Goal: Submit feedback/report problem

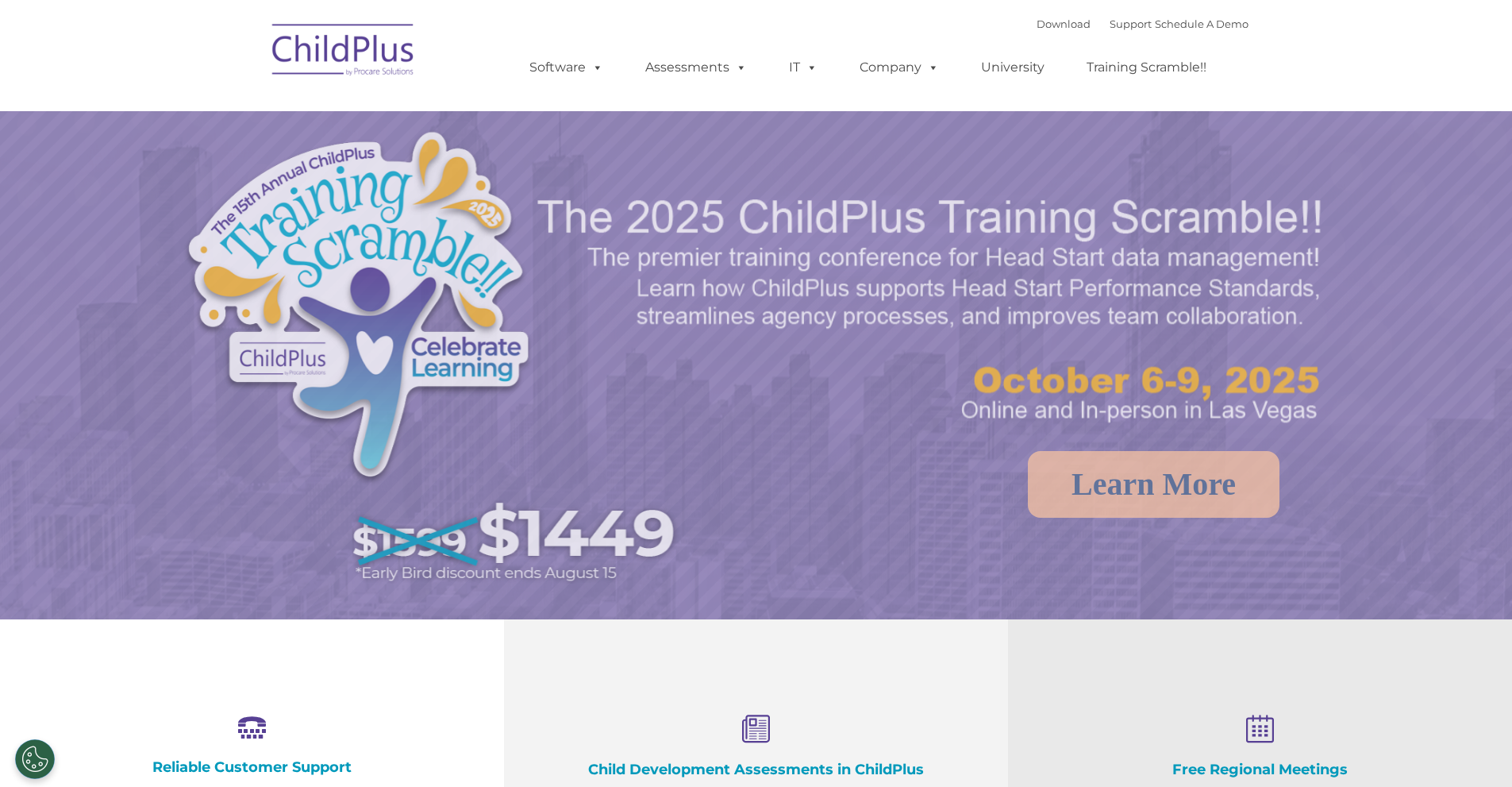
select select "MEDIUM"
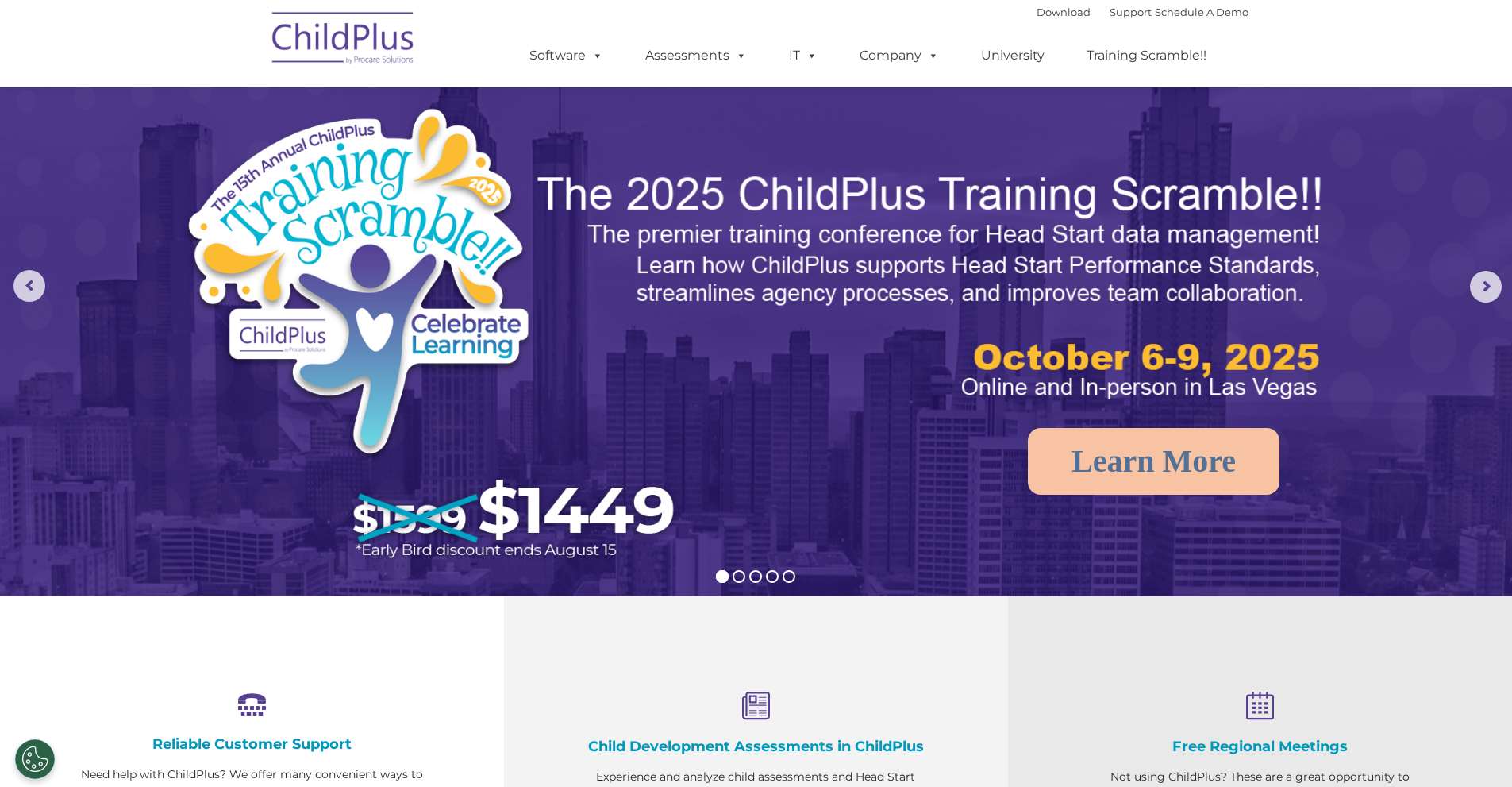
scroll to position [17, 0]
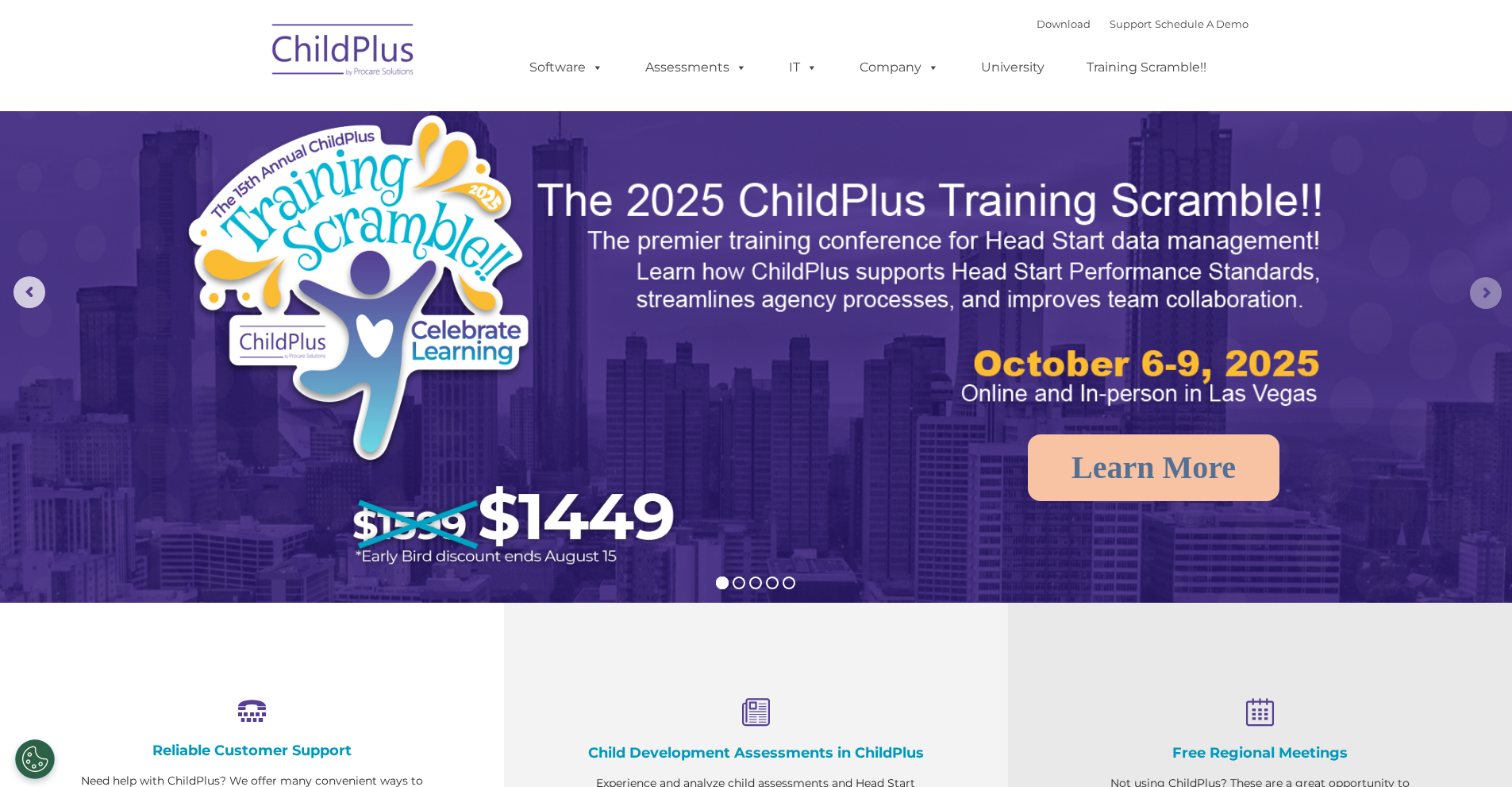
click at [1473, 289] on rs-arrow at bounding box center [1486, 292] width 32 height 32
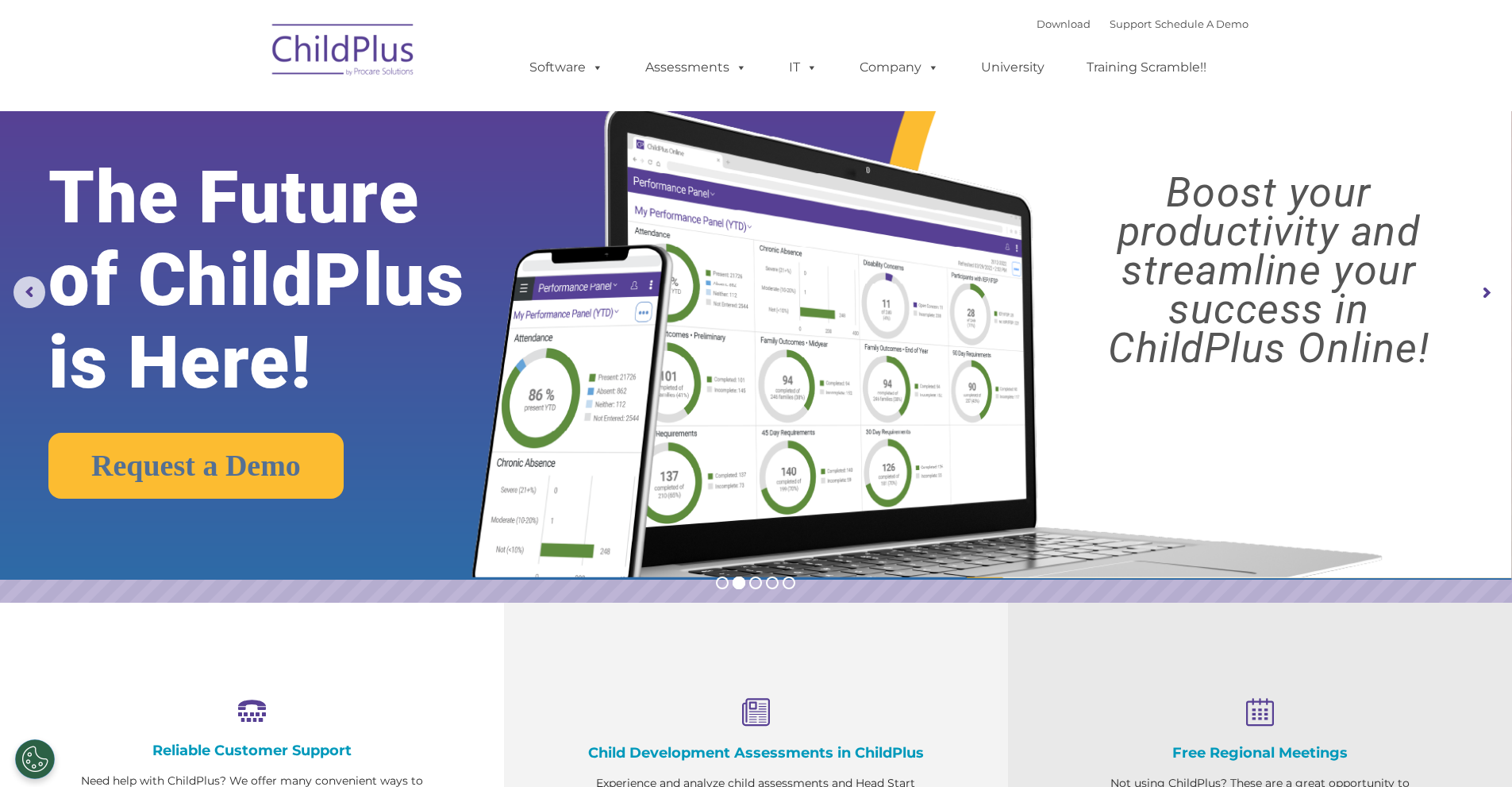
click at [1473, 289] on rs-arrow at bounding box center [1486, 292] width 32 height 32
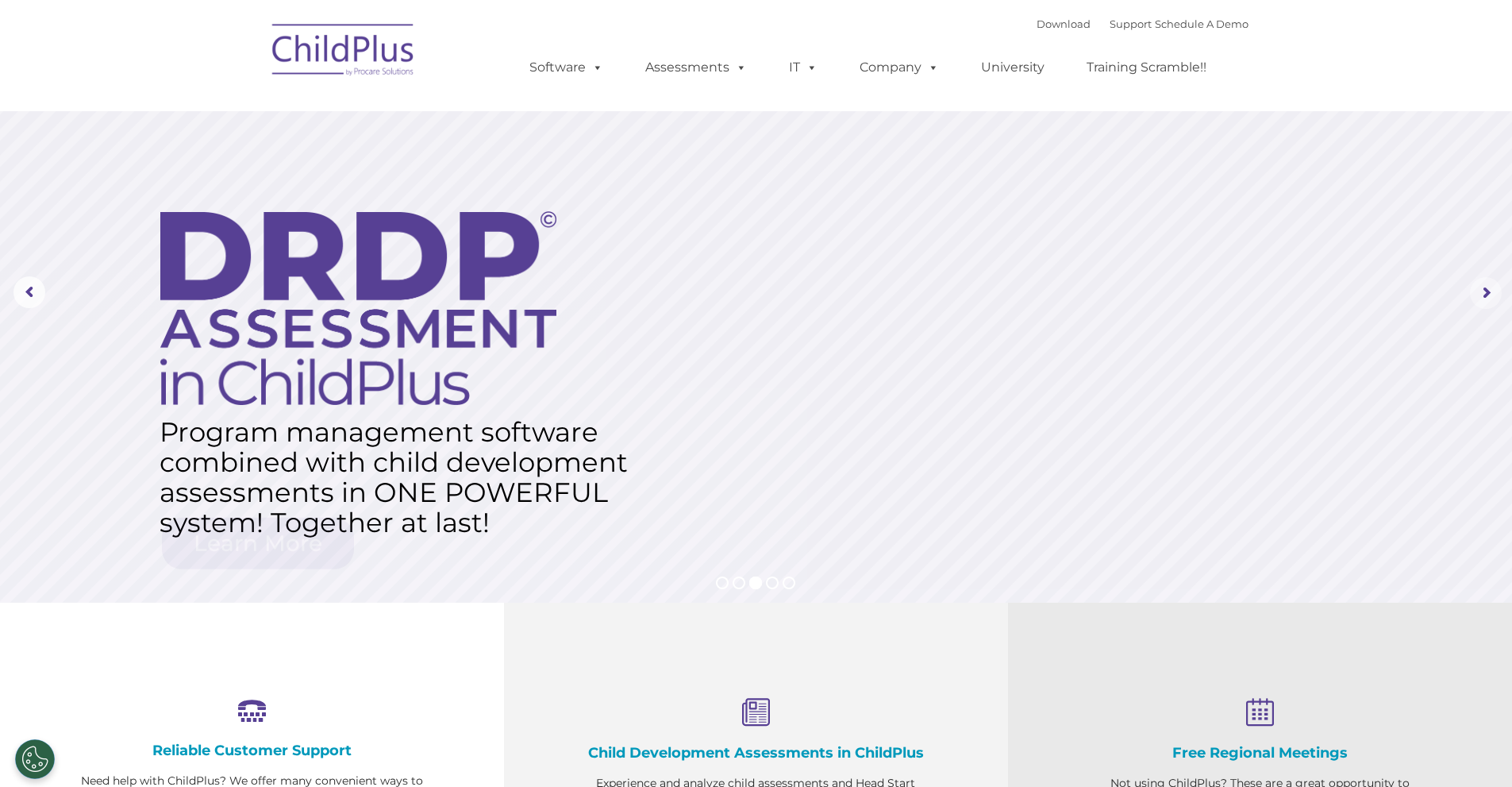
click at [1473, 289] on rs-arrow at bounding box center [1486, 292] width 32 height 32
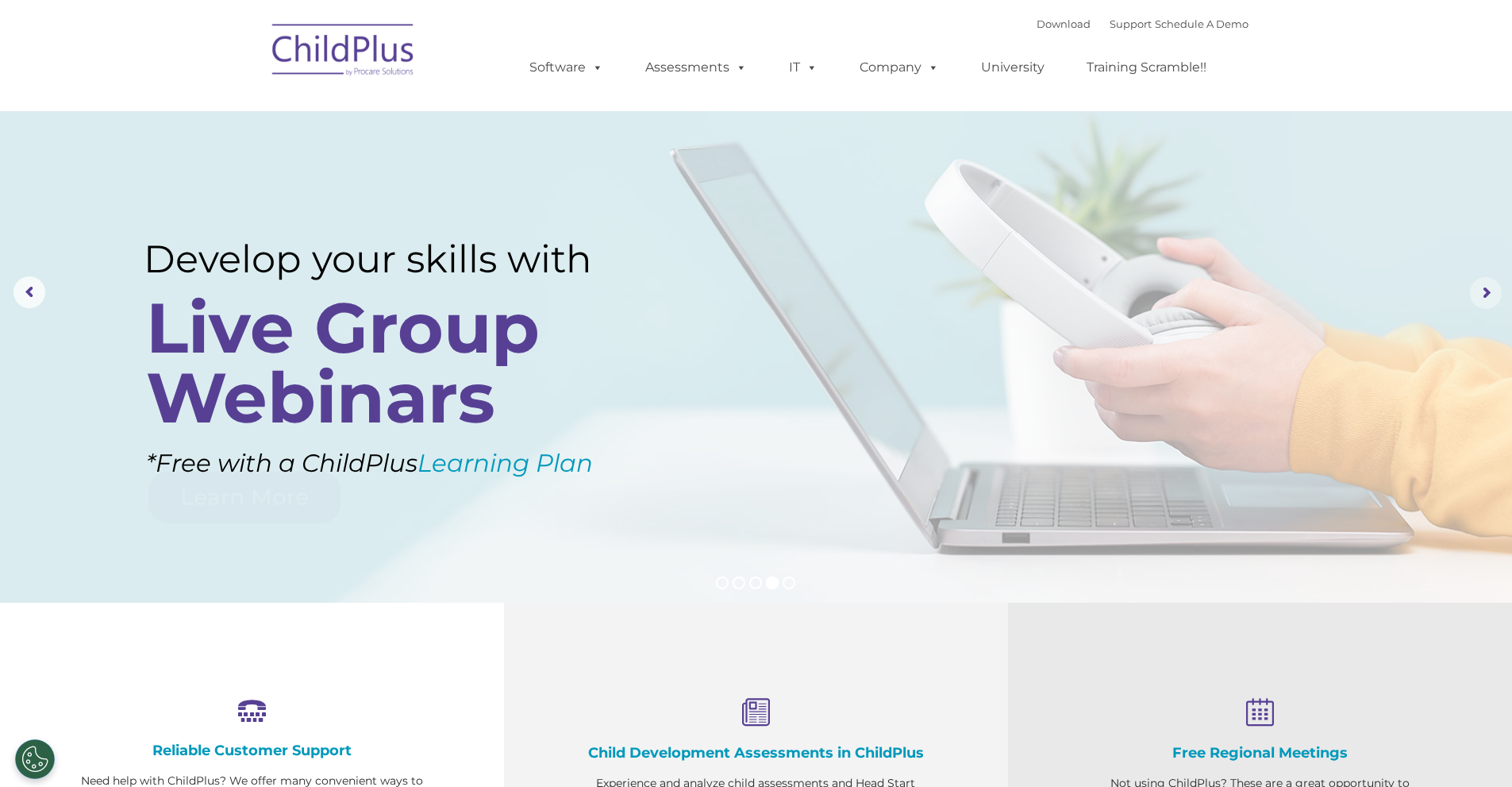
click at [1473, 289] on rs-arrow at bounding box center [1486, 292] width 32 height 32
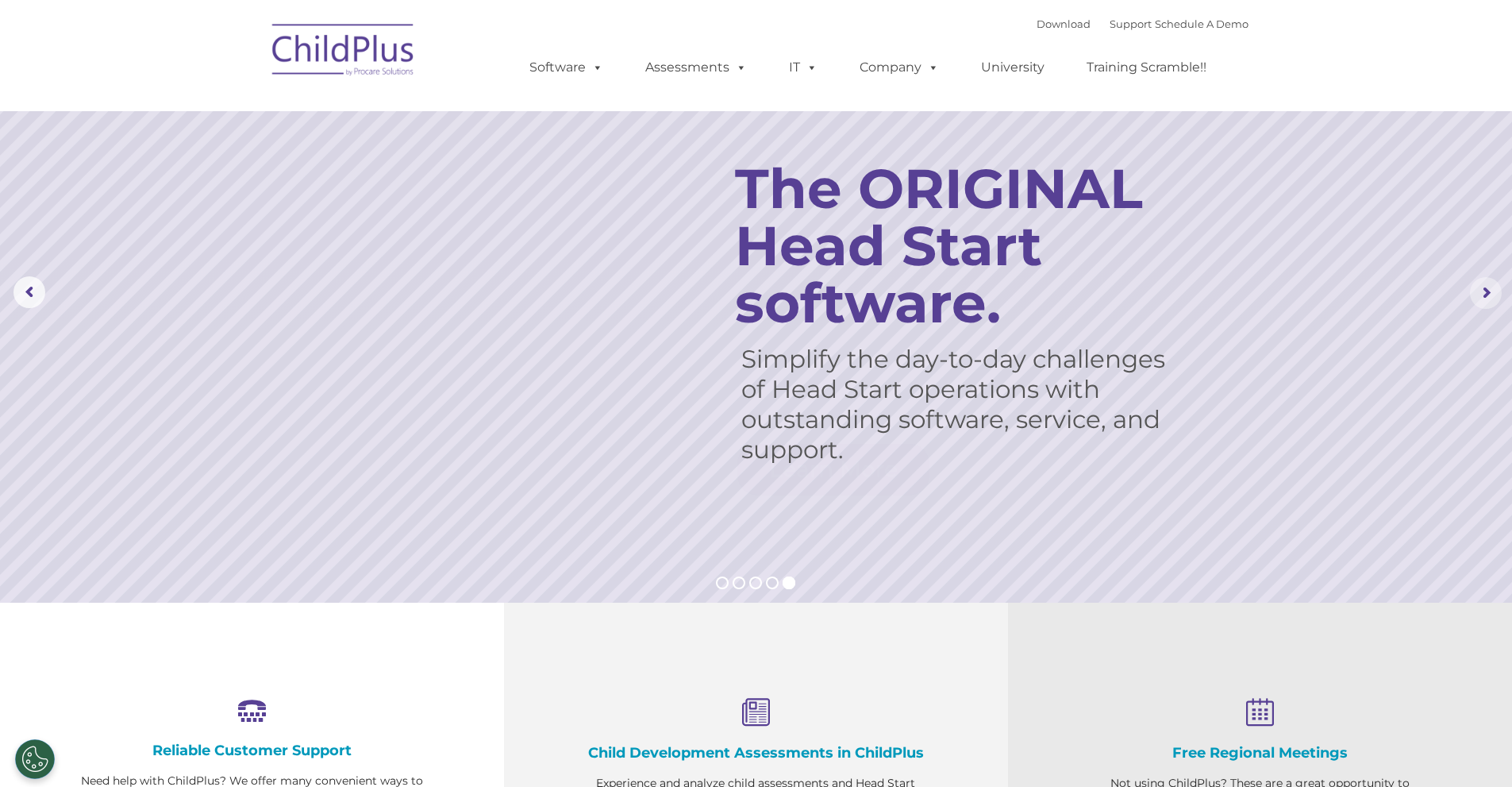
click at [1473, 289] on rs-arrow at bounding box center [1486, 292] width 32 height 32
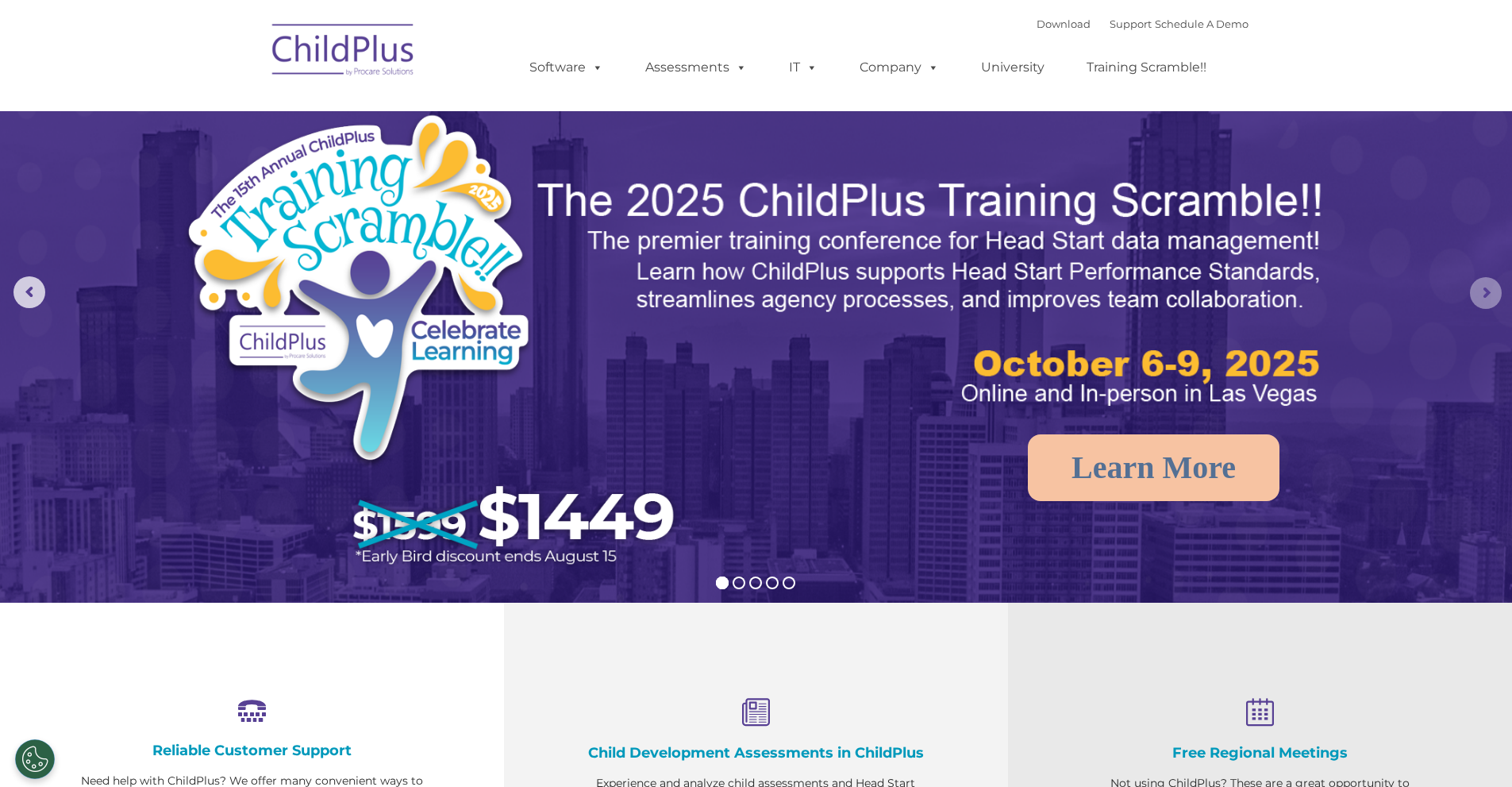
click at [1475, 291] on rs-arrow at bounding box center [1486, 292] width 32 height 32
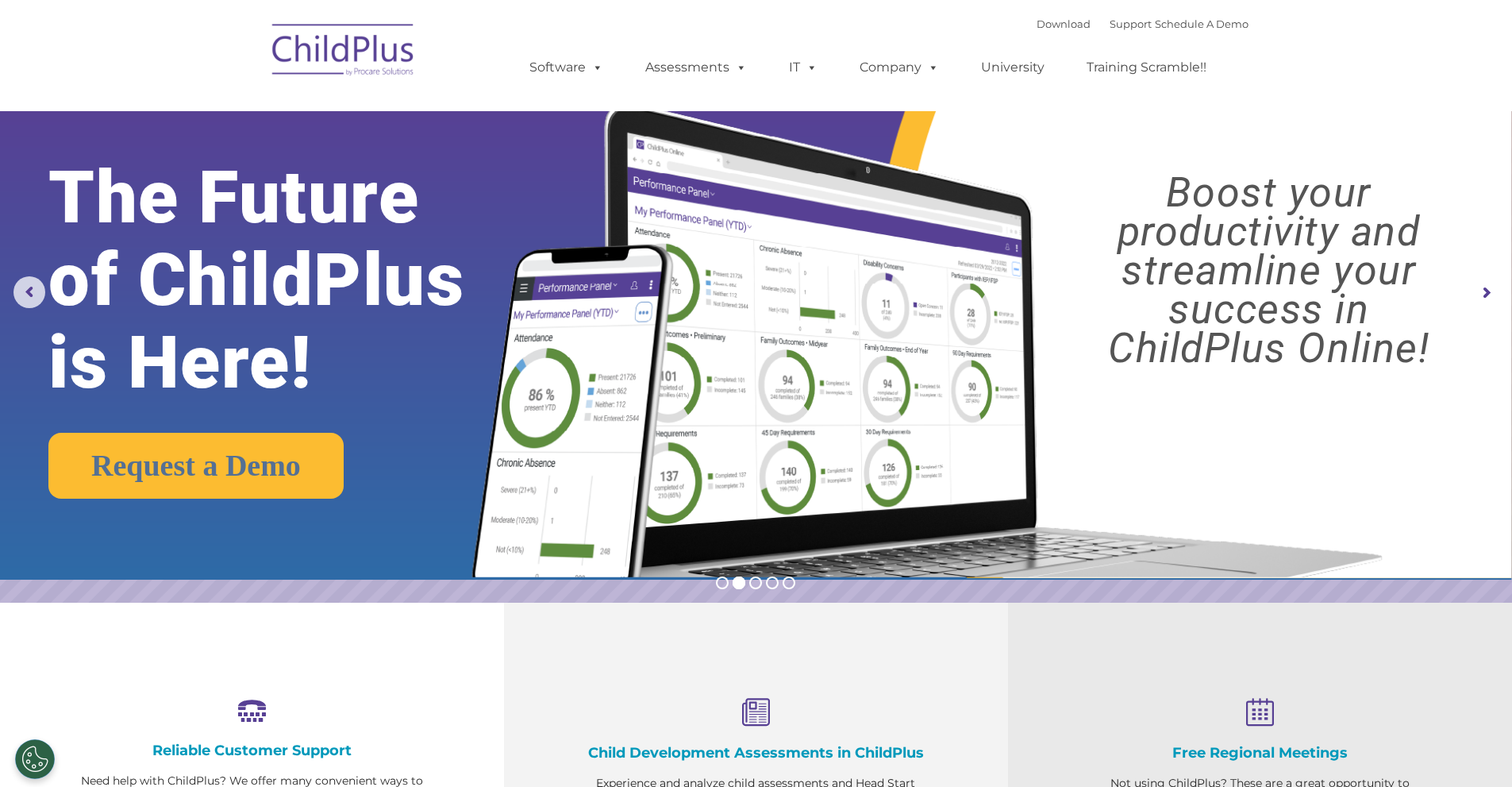
click at [1475, 291] on rs-arrow at bounding box center [1486, 292] width 32 height 32
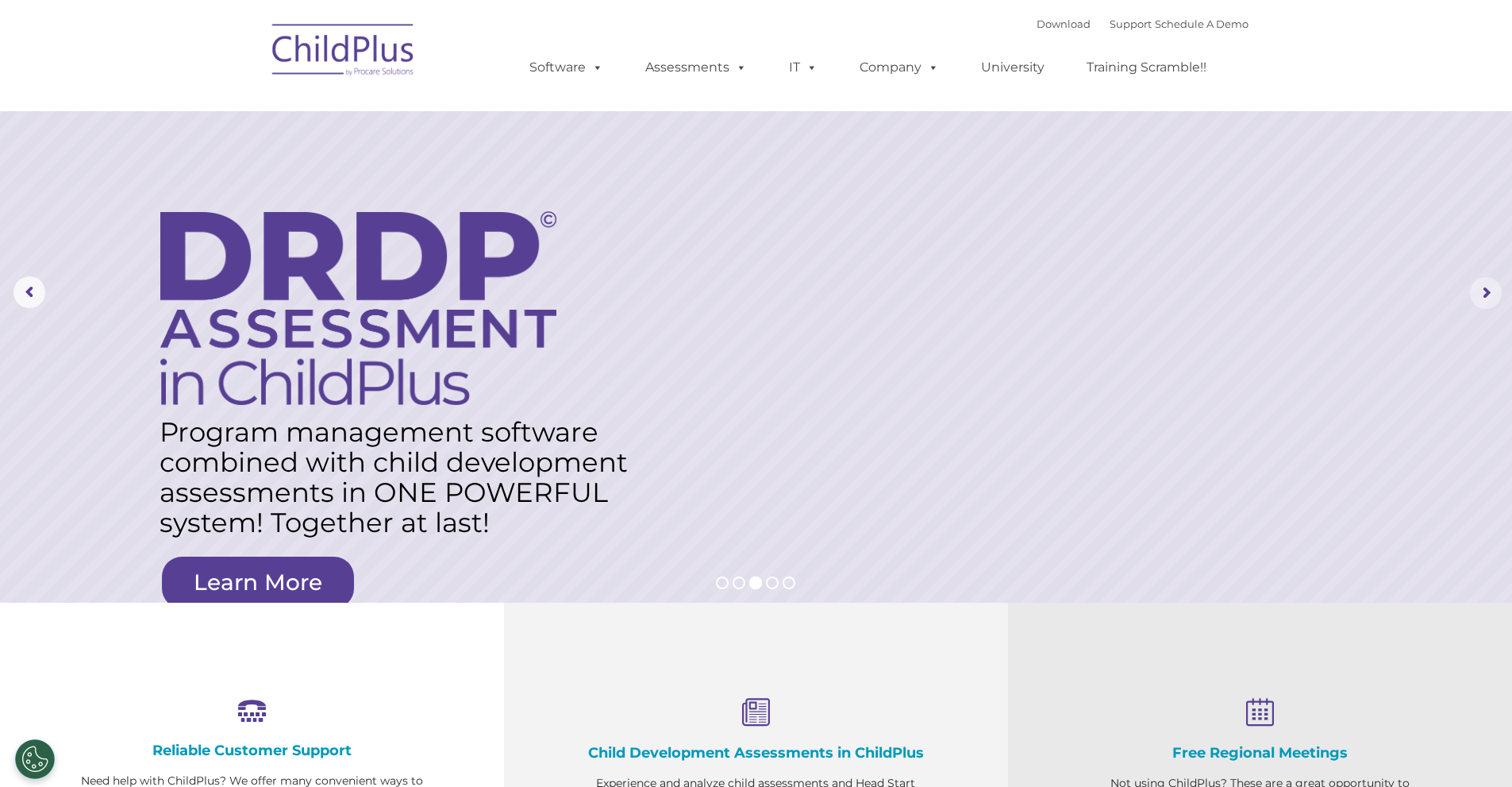
click at [1475, 292] on rs-arrow at bounding box center [1486, 292] width 32 height 32
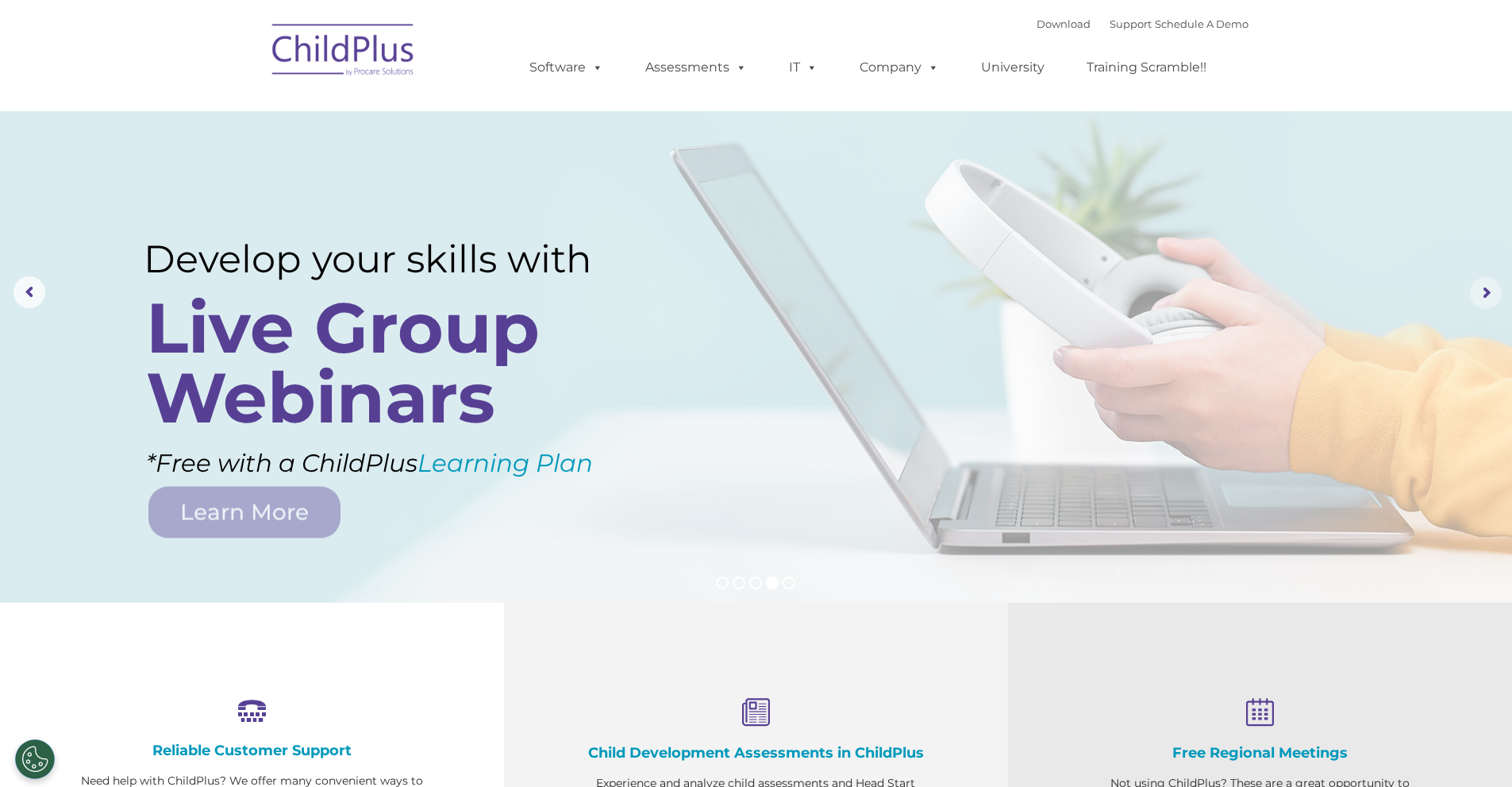
click at [1475, 292] on rs-arrow at bounding box center [1486, 292] width 32 height 32
